Goal: Navigation & Orientation: Find specific page/section

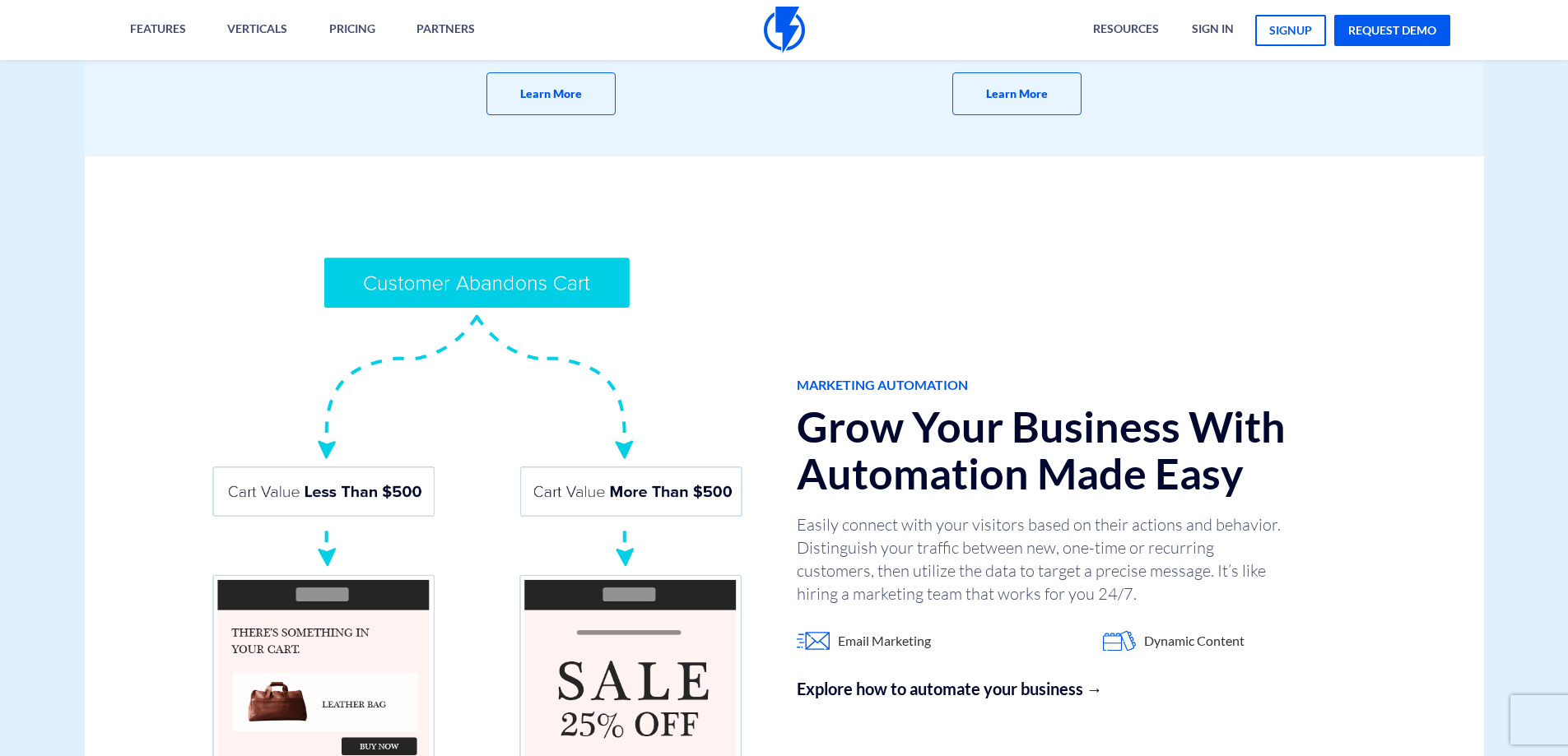
scroll to position [1316, 0]
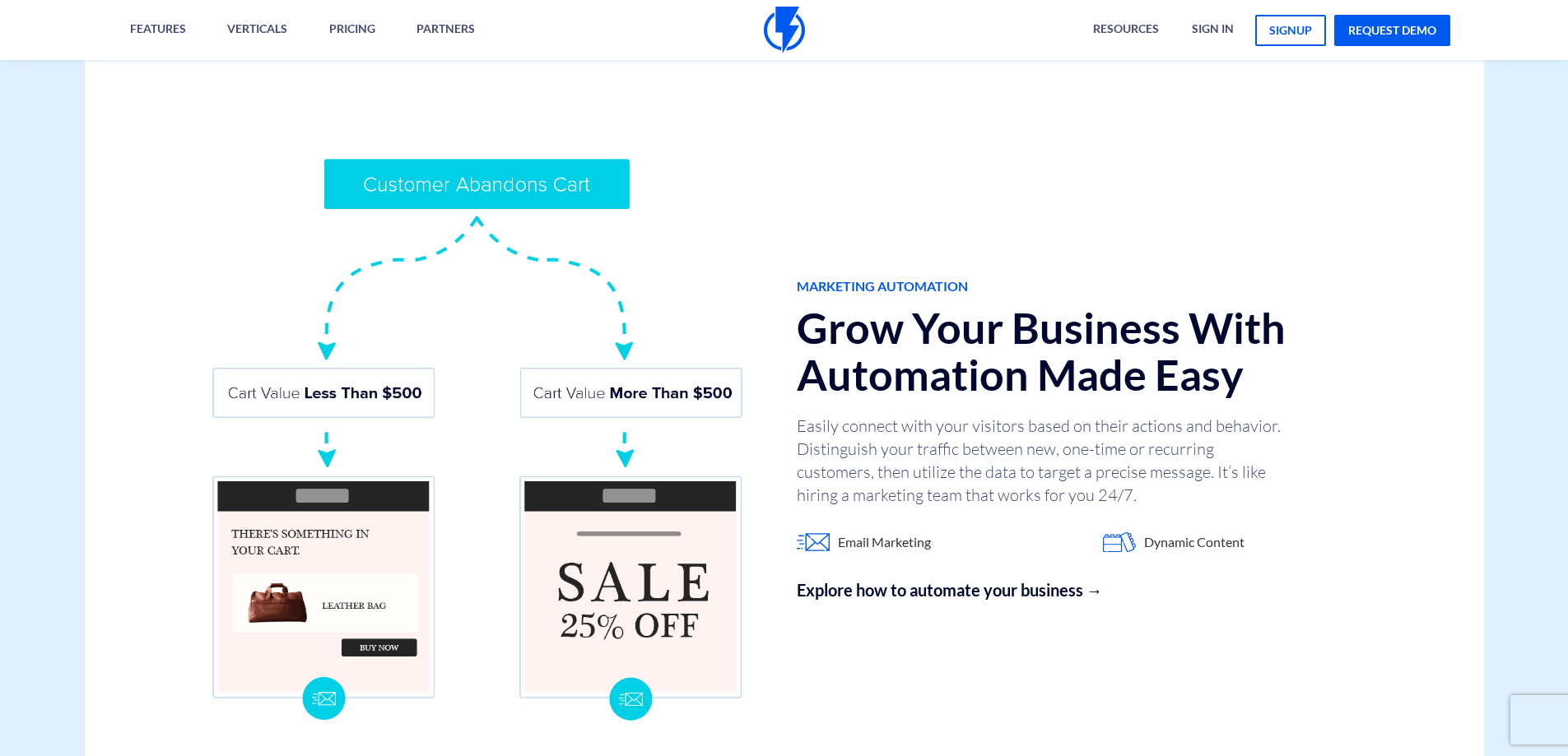
click at [683, 563] on img at bounding box center [477, 439] width 535 height 566
click at [643, 500] on img at bounding box center [477, 439] width 535 height 566
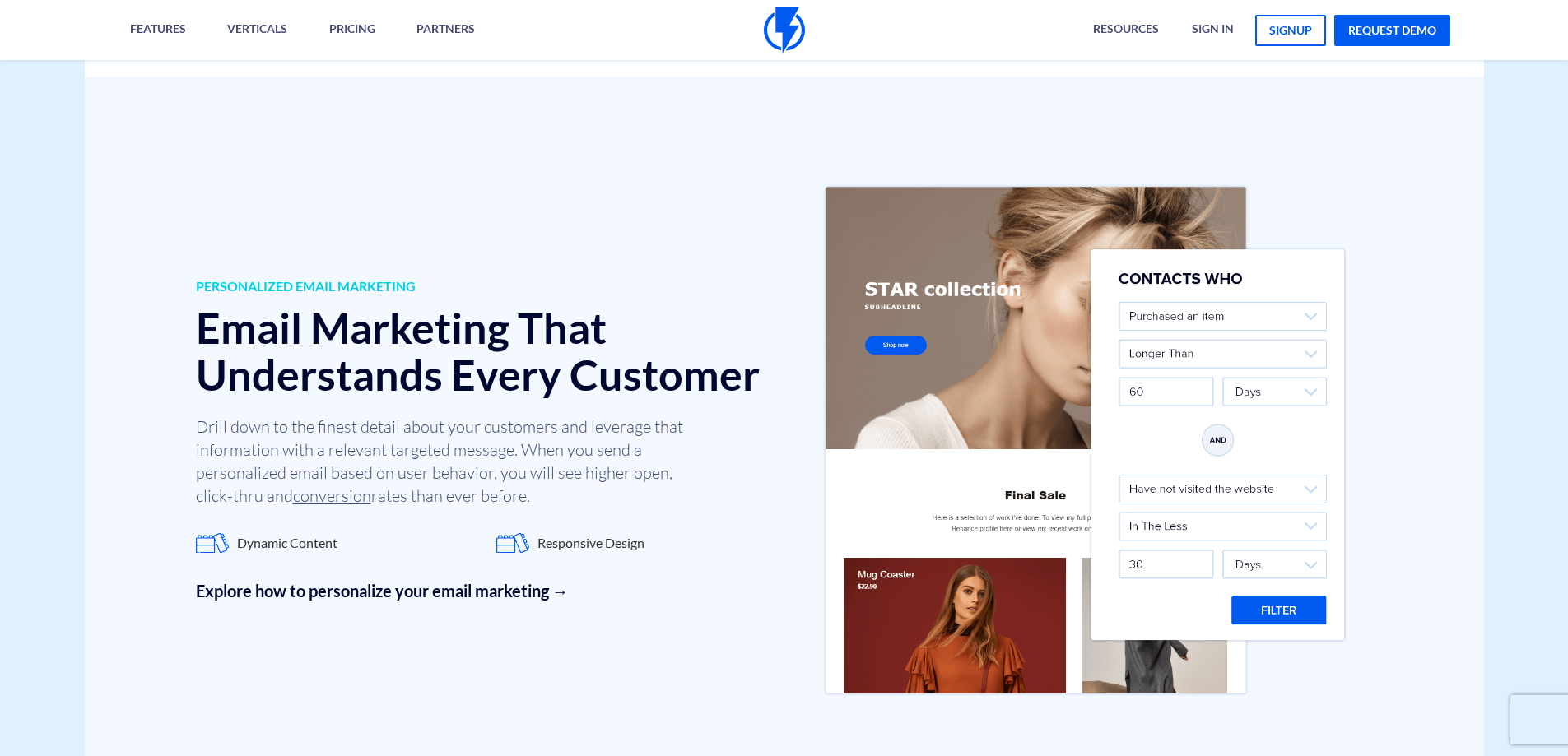
scroll to position [2139, 0]
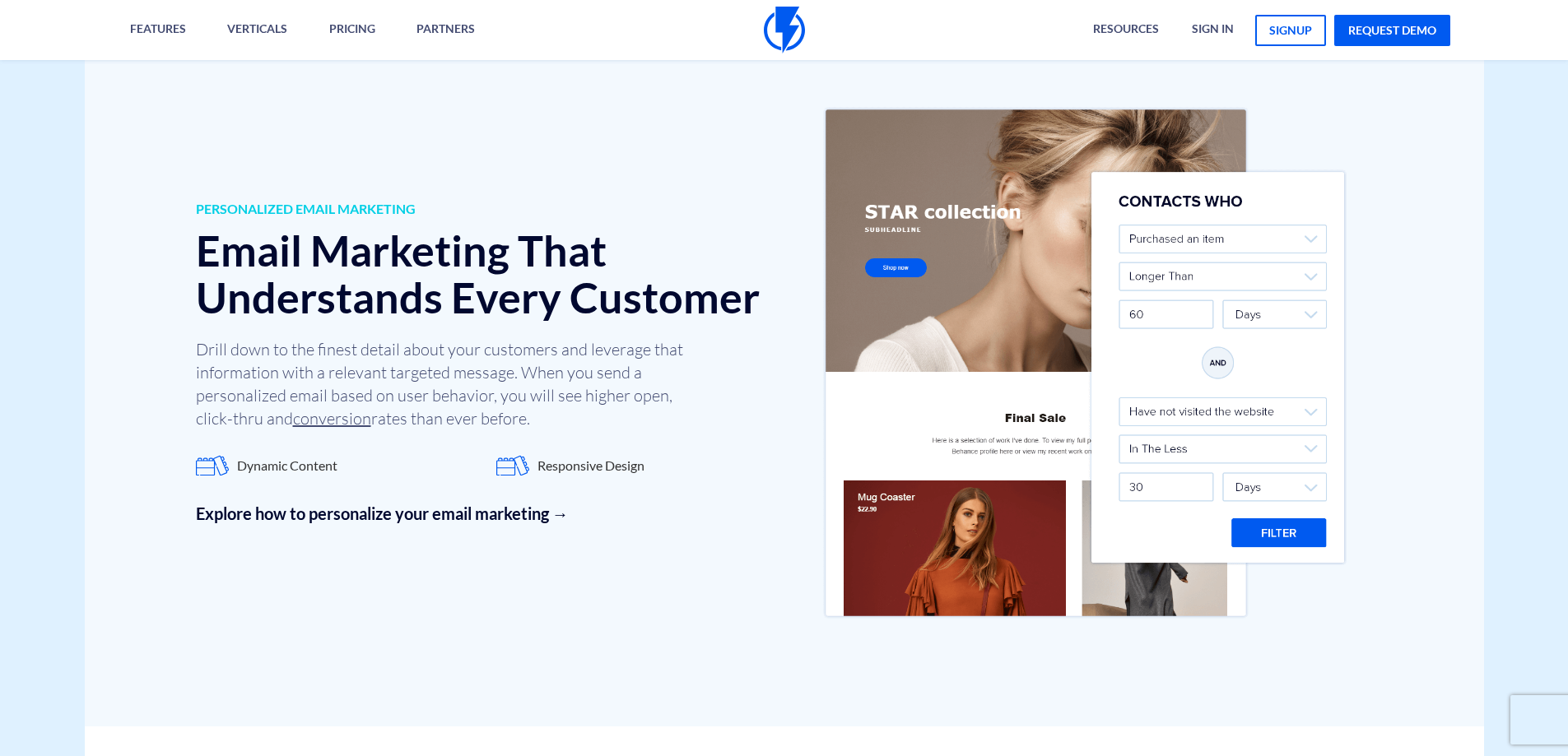
click at [1206, 356] on img at bounding box center [1084, 362] width 535 height 530
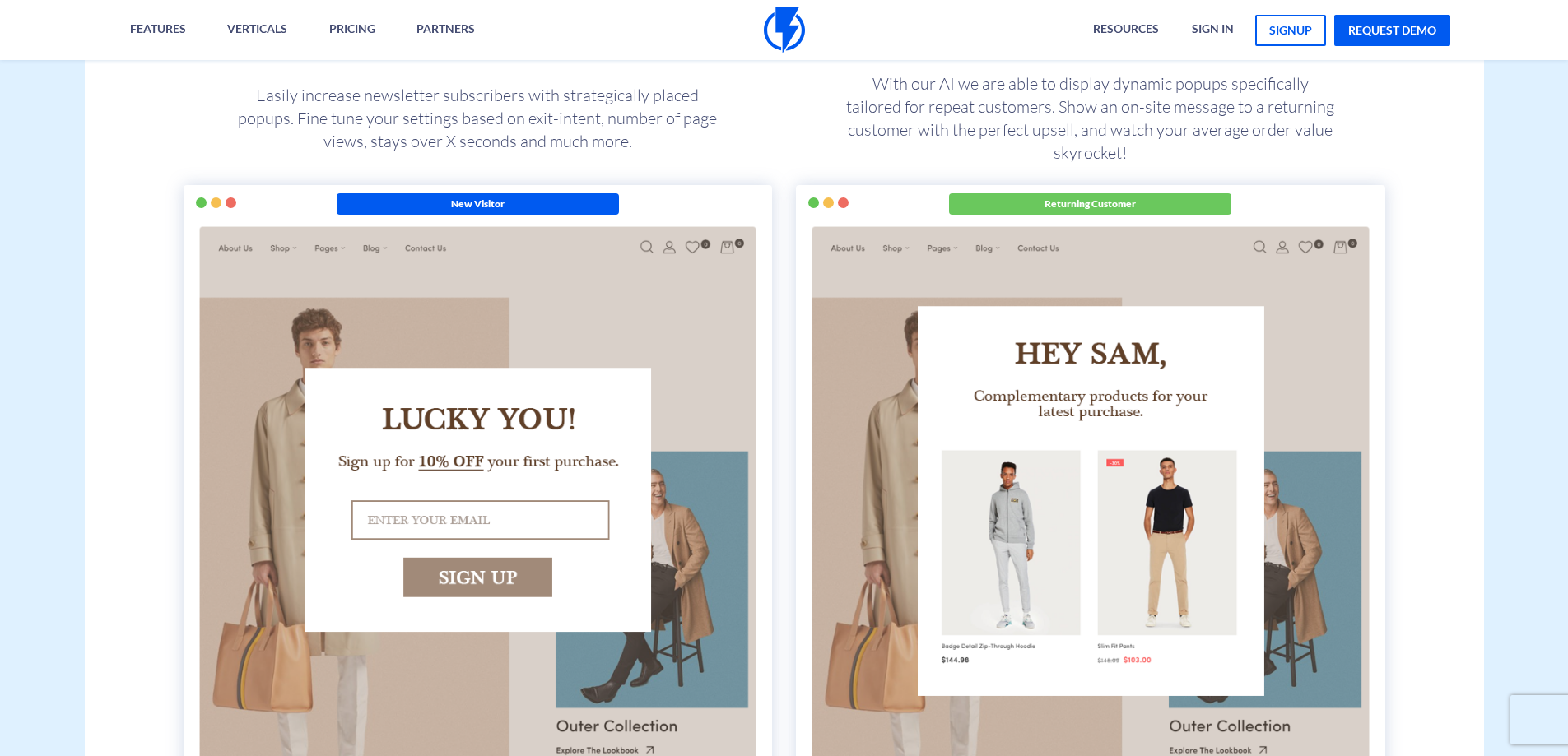
scroll to position [3043, 0]
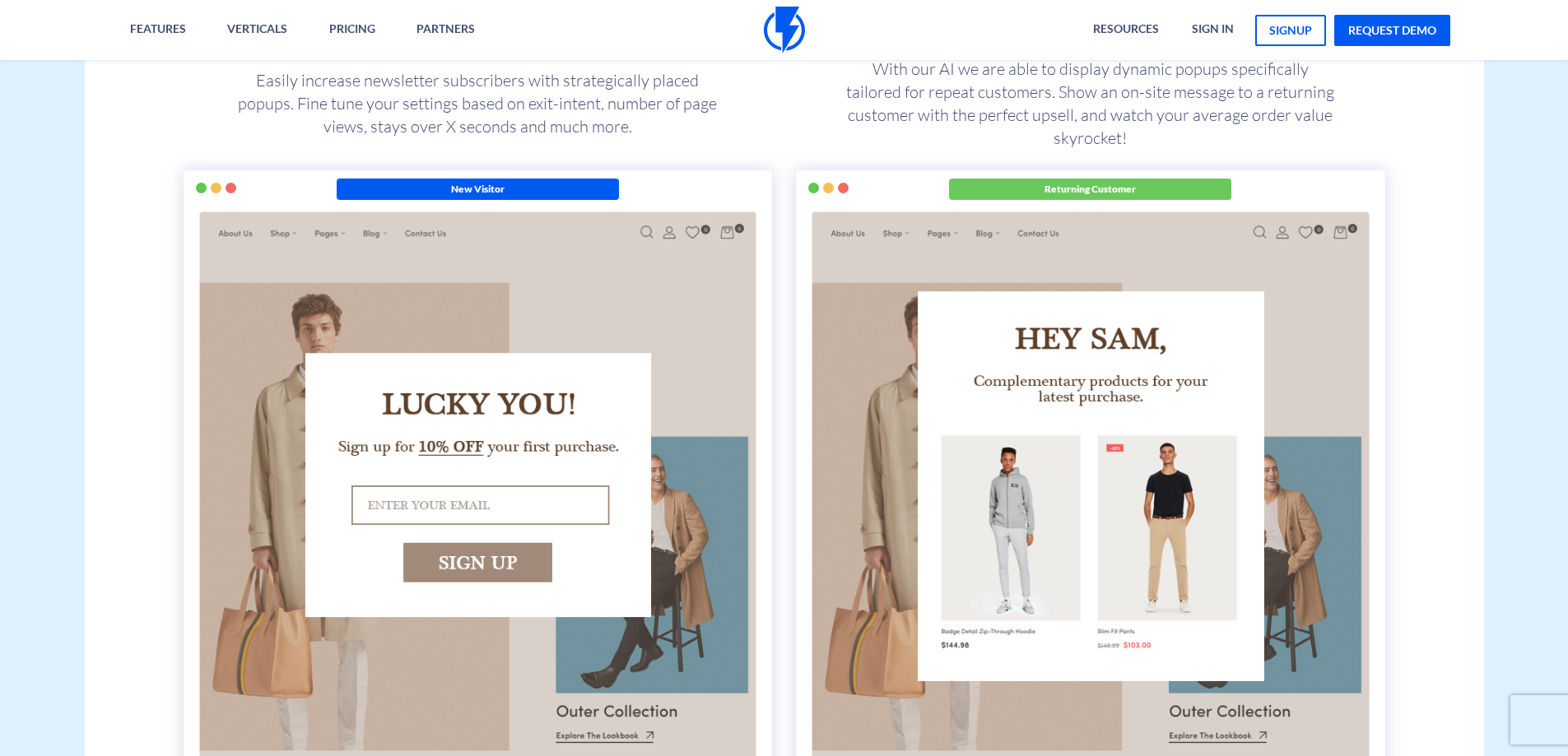
click at [888, 445] on img at bounding box center [1090, 486] width 564 height 557
drag, startPoint x: 1186, startPoint y: 713, endPoint x: 1214, endPoint y: 722, distance: 29.4
click at [1188, 714] on img at bounding box center [1090, 486] width 564 height 557
click at [453, 561] on img at bounding box center [478, 486] width 564 height 557
click at [430, 447] on img at bounding box center [478, 486] width 564 height 557
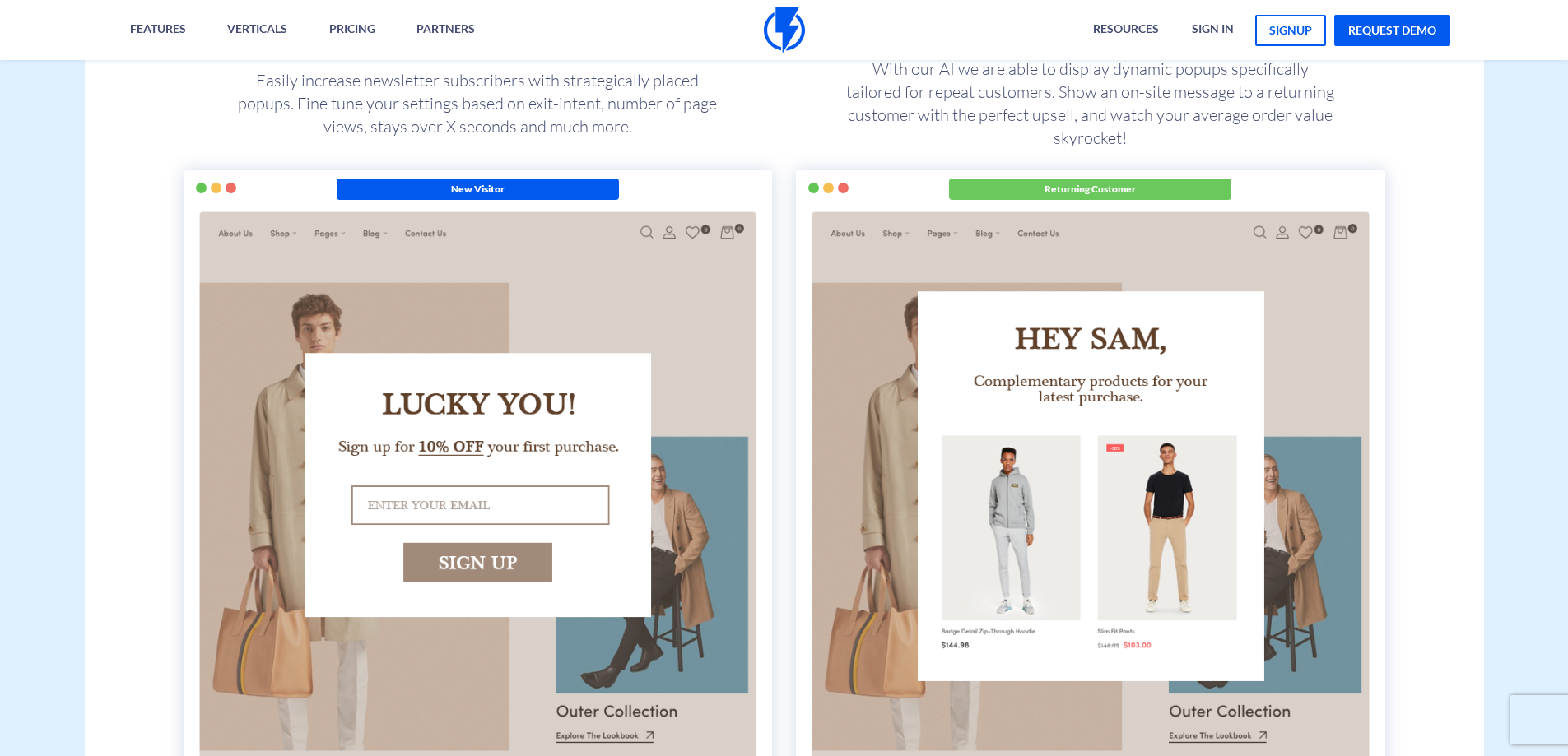
click at [280, 453] on img at bounding box center [478, 486] width 564 height 557
click at [680, 535] on img at bounding box center [478, 486] width 564 height 557
click at [446, 450] on img at bounding box center [478, 486] width 564 height 557
click at [469, 556] on img at bounding box center [478, 486] width 564 height 557
click at [532, 414] on img at bounding box center [478, 486] width 564 height 557
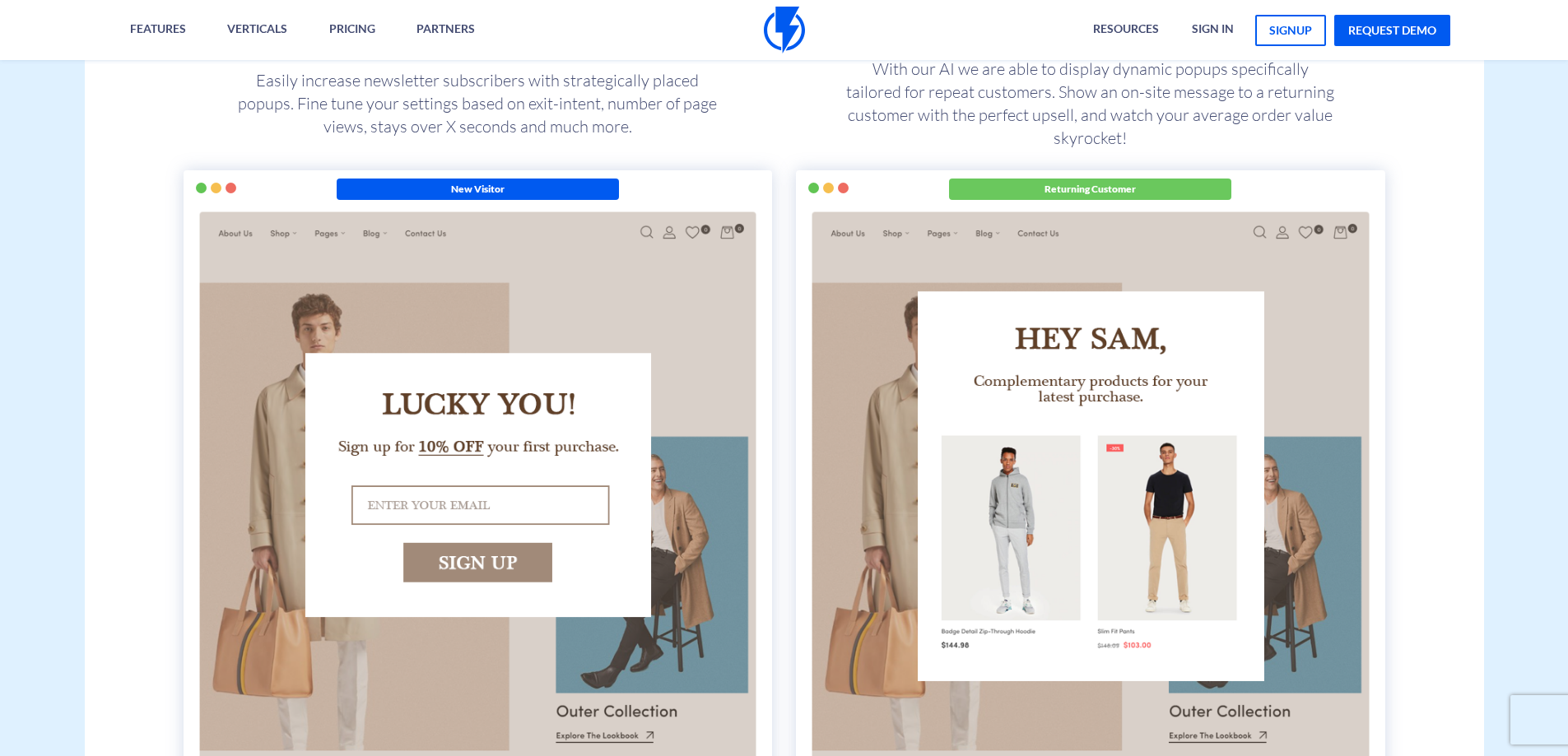
click at [569, 714] on img at bounding box center [478, 486] width 564 height 557
click at [594, 740] on img at bounding box center [478, 486] width 564 height 557
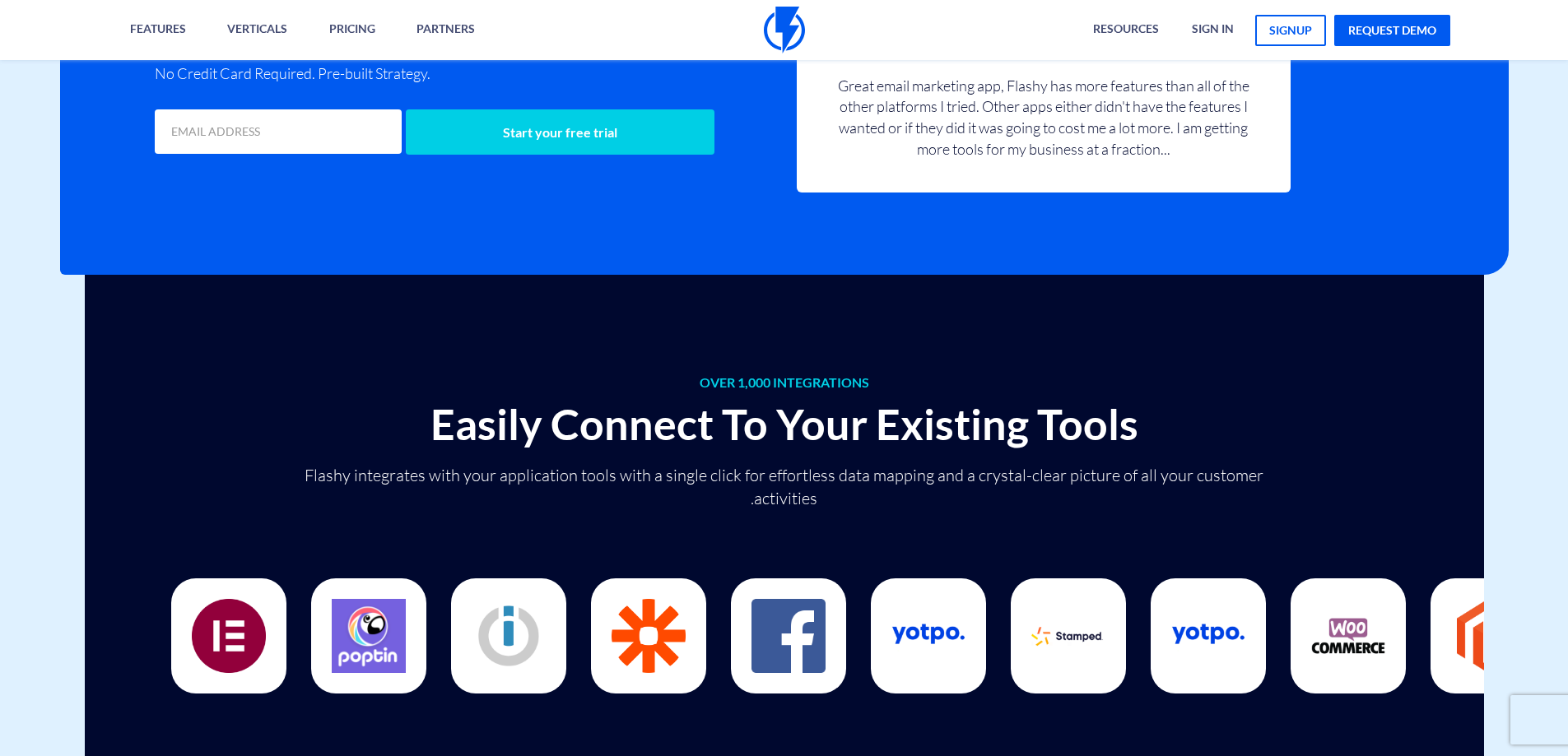
scroll to position [4195, 0]
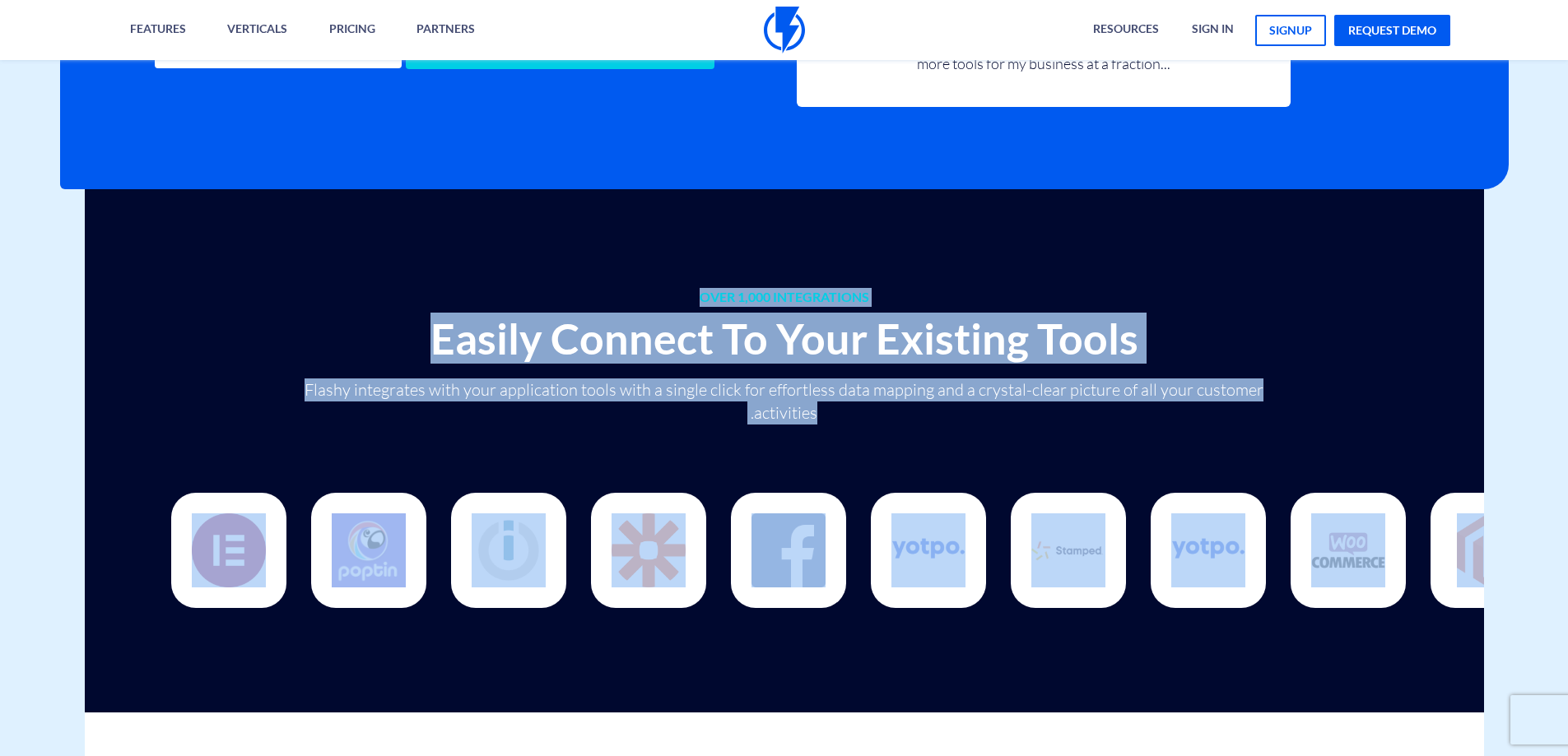
drag, startPoint x: 1355, startPoint y: 616, endPoint x: 880, endPoint y: 602, distance: 475.2
click at [916, 602] on div "OVER 1,000 INTEGRATIONS Easily Connect To Your Existing Tools Flashy integrates…" at bounding box center [784, 451] width 1424 height 523
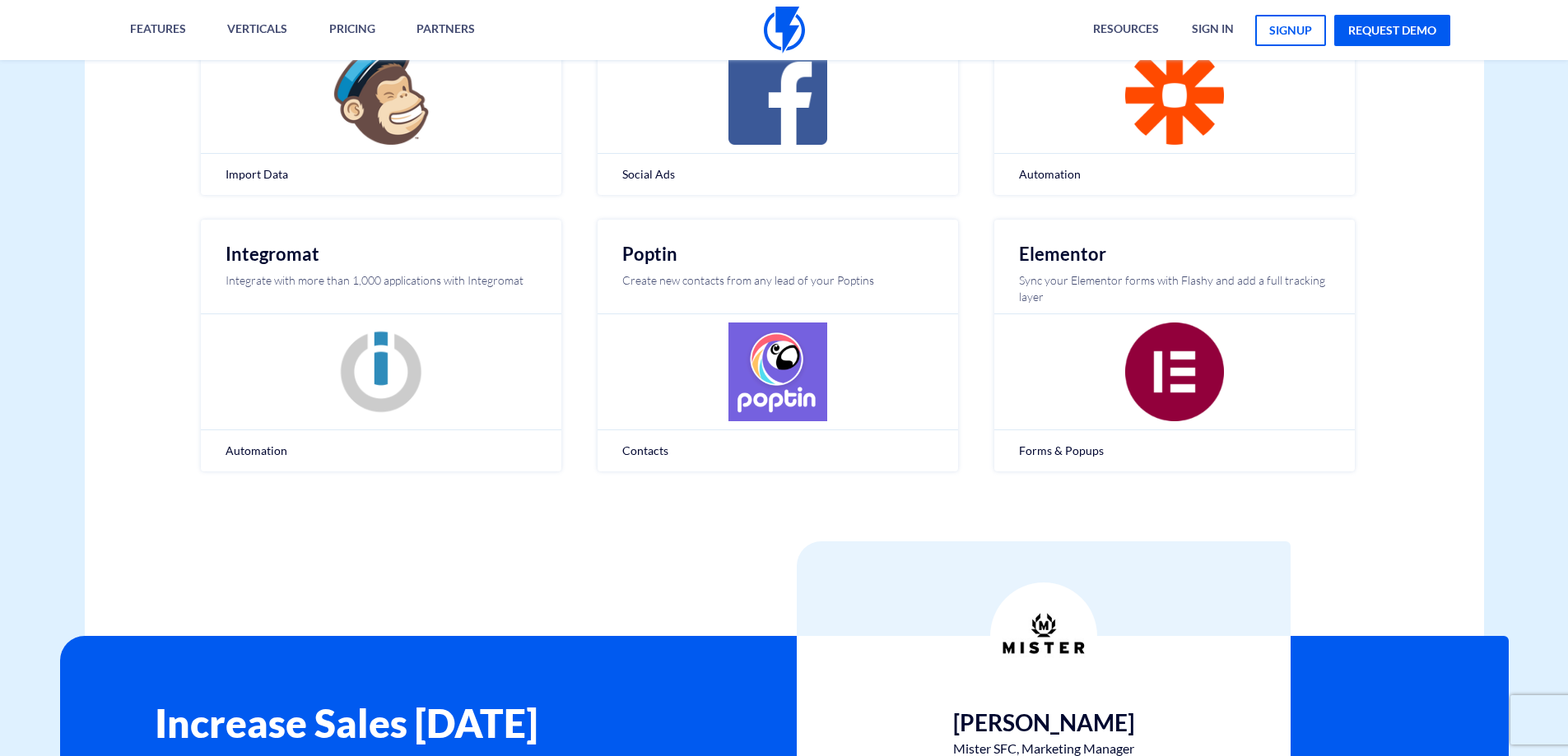
scroll to position [977, 0]
